Goal: Task Accomplishment & Management: Manage account settings

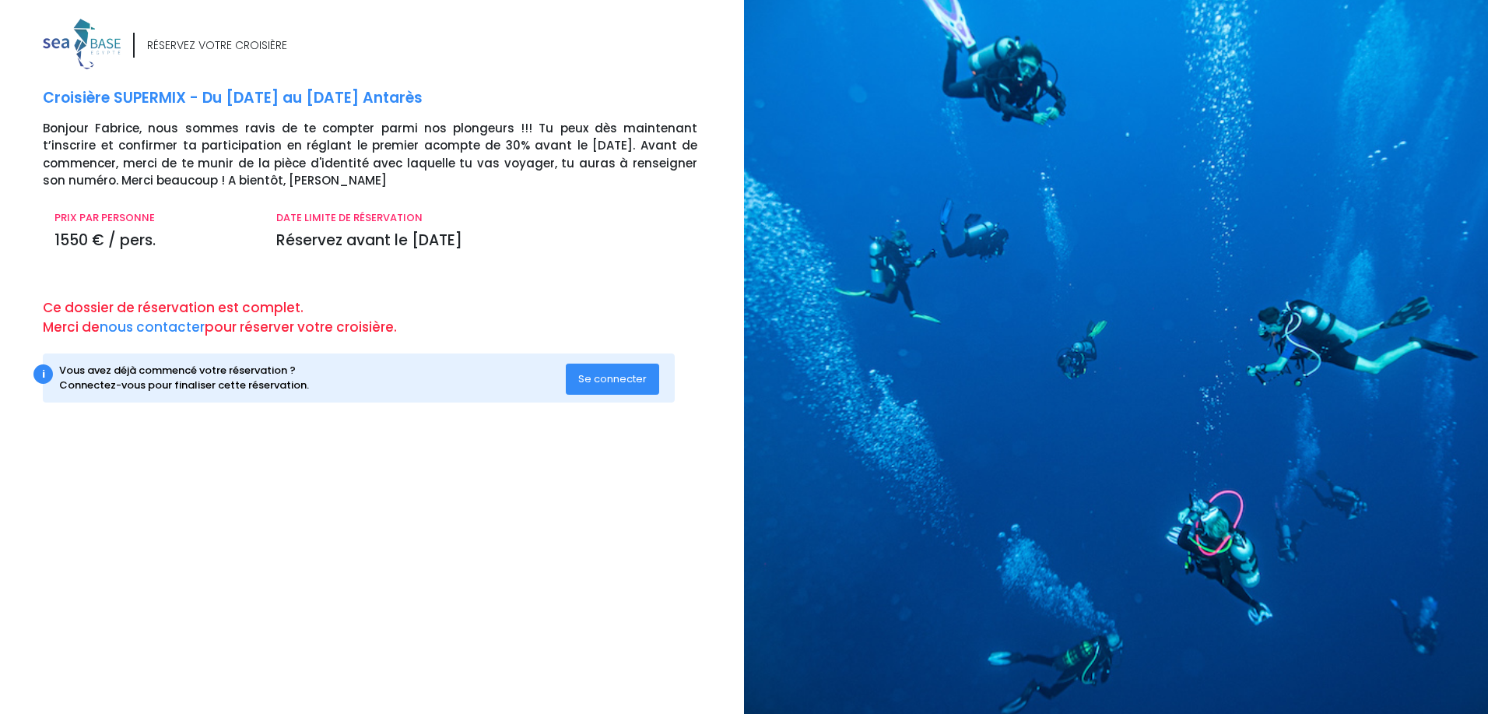
click at [585, 390] on button "Se connecter" at bounding box center [612, 378] width 93 height 31
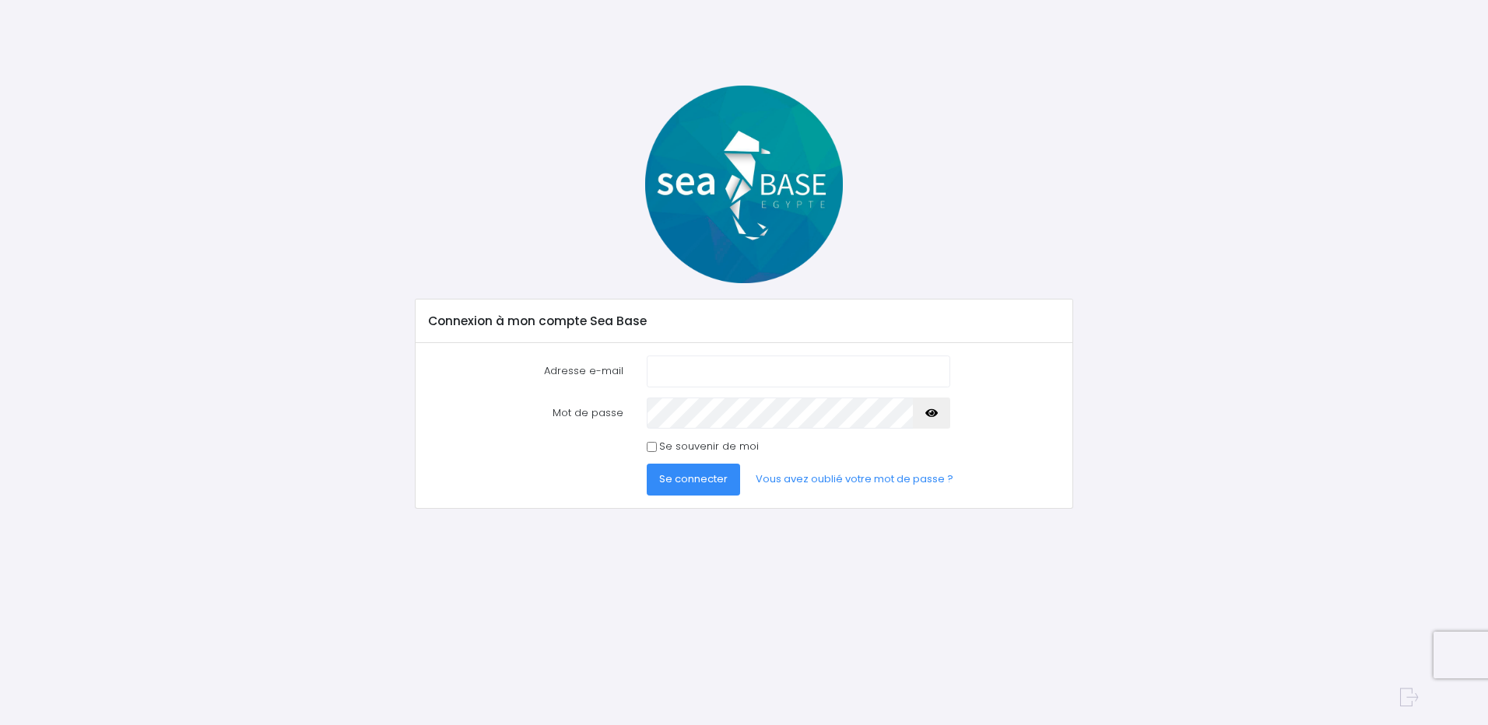
type input "[EMAIL_ADDRESS][DOMAIN_NAME]"
click at [929, 413] on icon "button" at bounding box center [931, 413] width 12 height 0
click at [647, 446] on input "Se souvenir de moi" at bounding box center [652, 447] width 10 height 10
checkbox input "true"
